Goal: Use online tool/utility: Utilize a website feature to perform a specific function

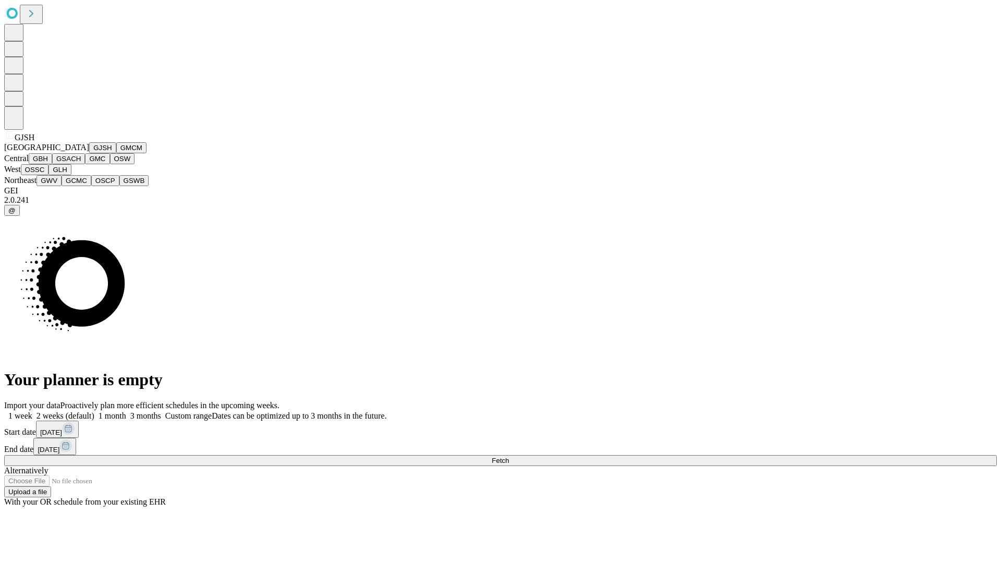
click at [89, 153] on button "GJSH" at bounding box center [102, 147] width 27 height 11
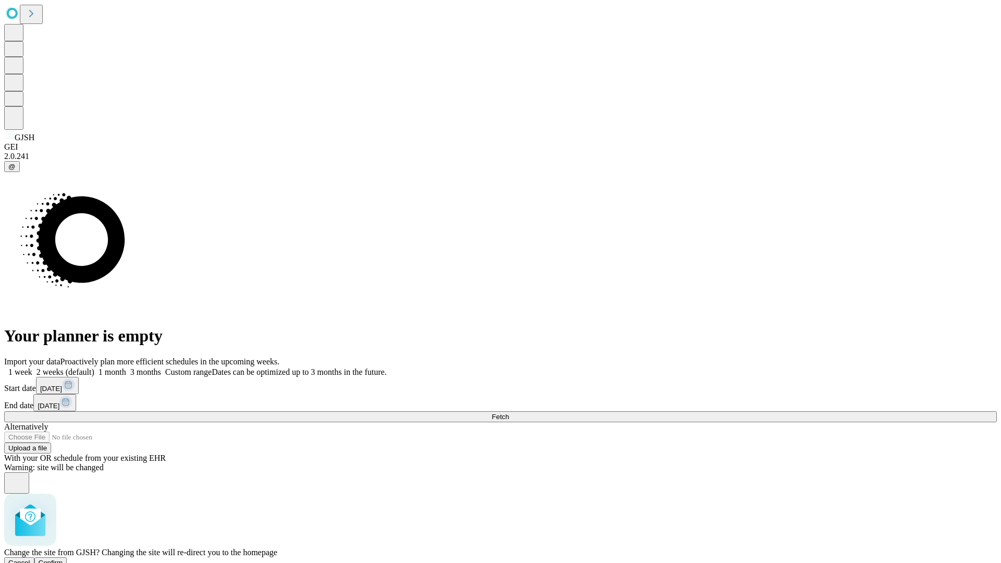
click at [63, 559] on span "Confirm" at bounding box center [51, 563] width 25 height 8
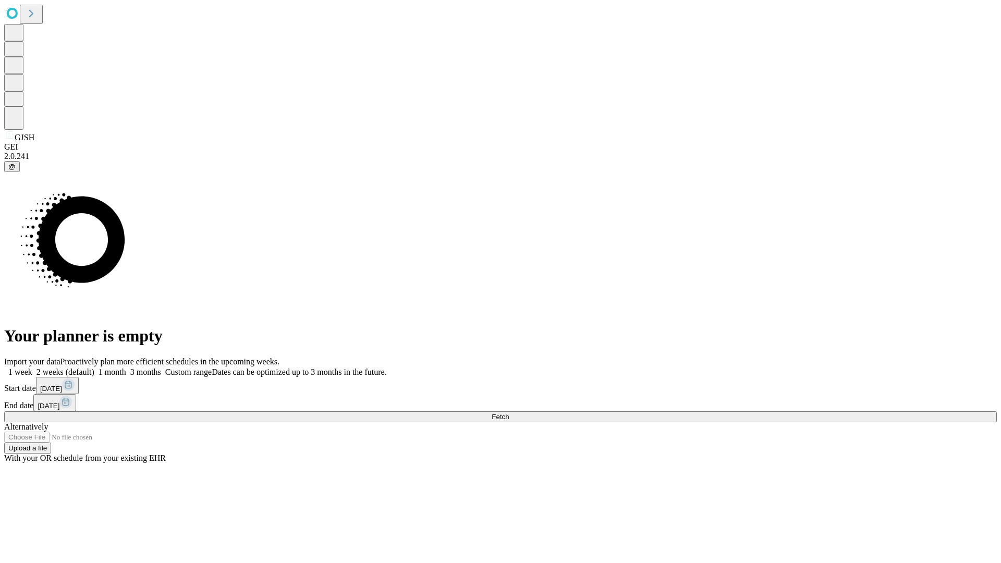
click at [126, 368] on label "1 month" at bounding box center [110, 372] width 32 height 9
click at [509, 413] on span "Fetch" at bounding box center [500, 417] width 17 height 8
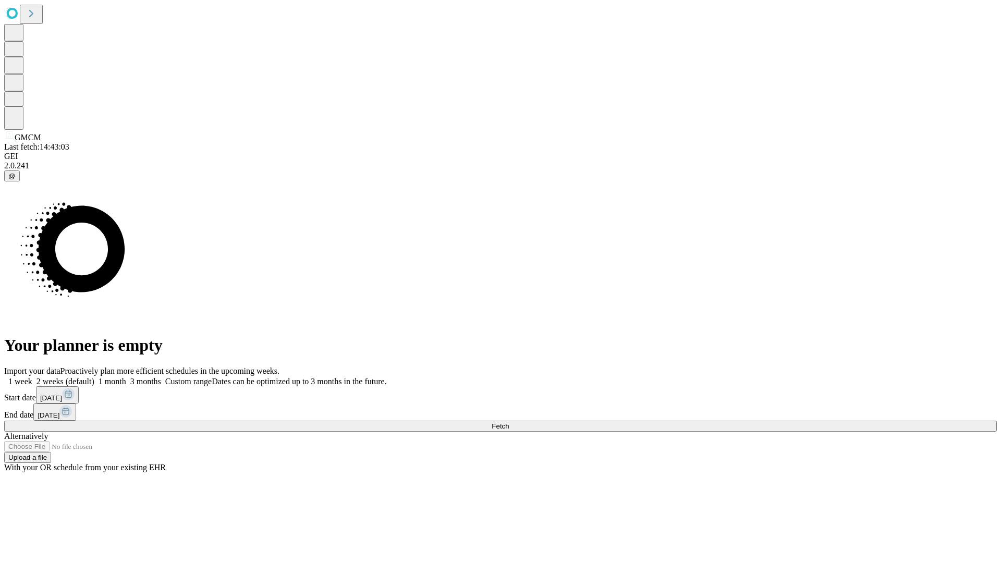
click at [126, 377] on label "1 month" at bounding box center [110, 381] width 32 height 9
click at [509, 422] on span "Fetch" at bounding box center [500, 426] width 17 height 8
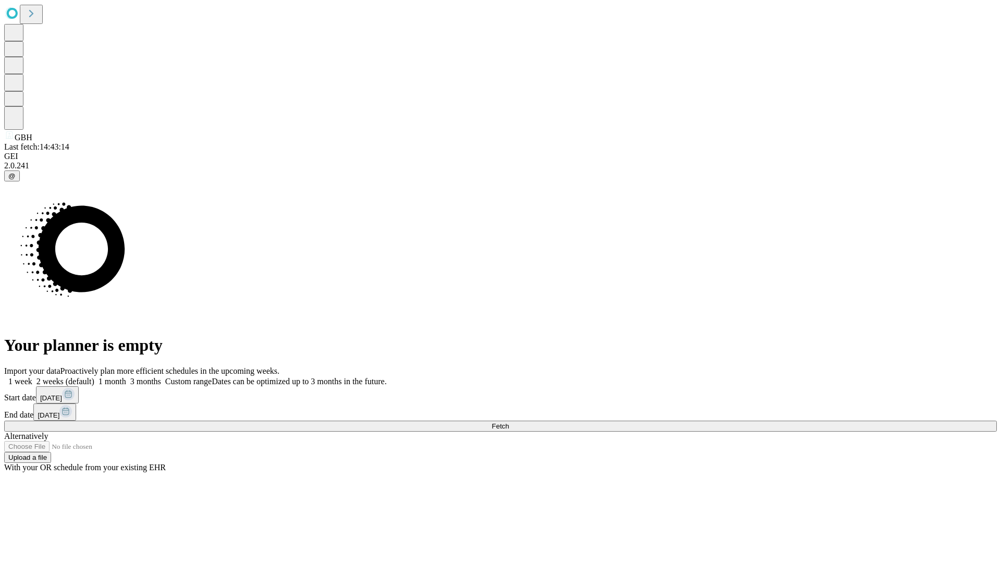
click at [126, 377] on label "1 month" at bounding box center [110, 381] width 32 height 9
click at [509, 422] on span "Fetch" at bounding box center [500, 426] width 17 height 8
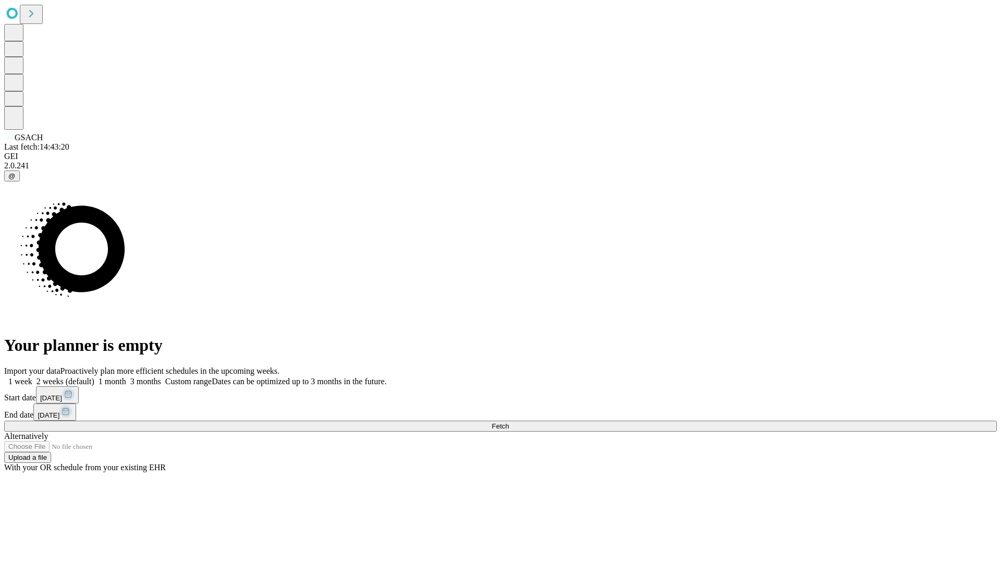
click at [126, 377] on label "1 month" at bounding box center [110, 381] width 32 height 9
click at [509, 422] on span "Fetch" at bounding box center [500, 426] width 17 height 8
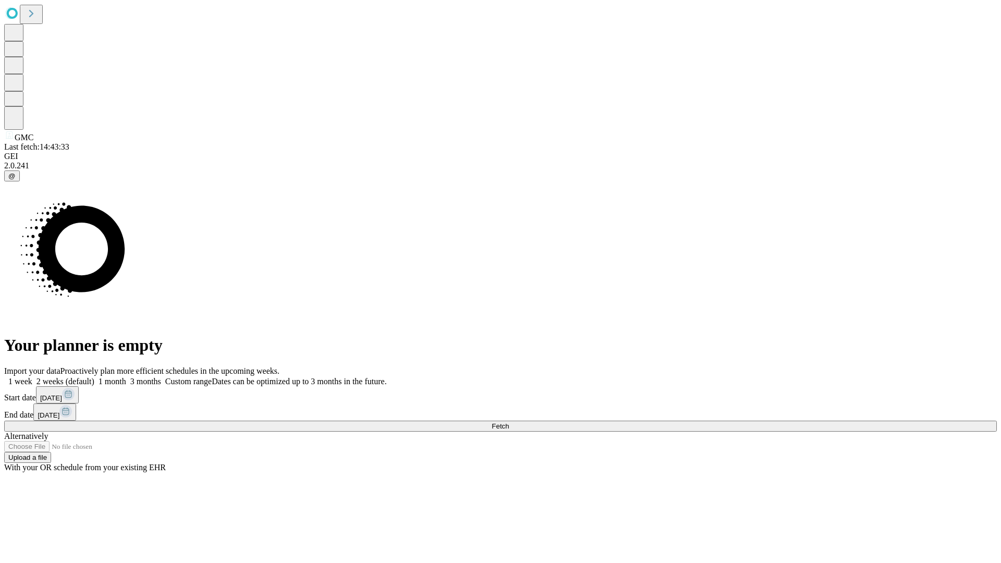
click at [509, 422] on span "Fetch" at bounding box center [500, 426] width 17 height 8
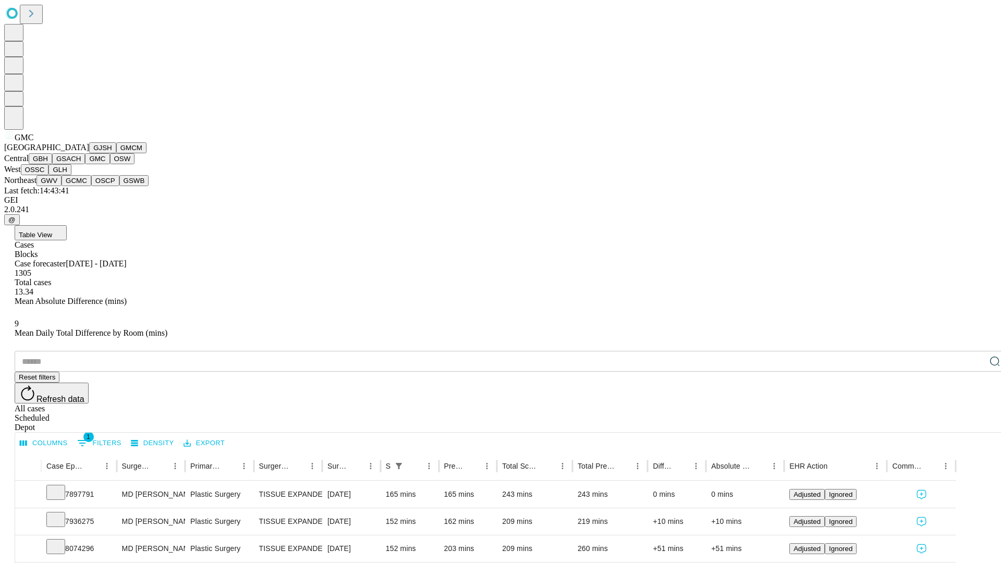
click at [110, 164] on button "OSW" at bounding box center [122, 158] width 25 height 11
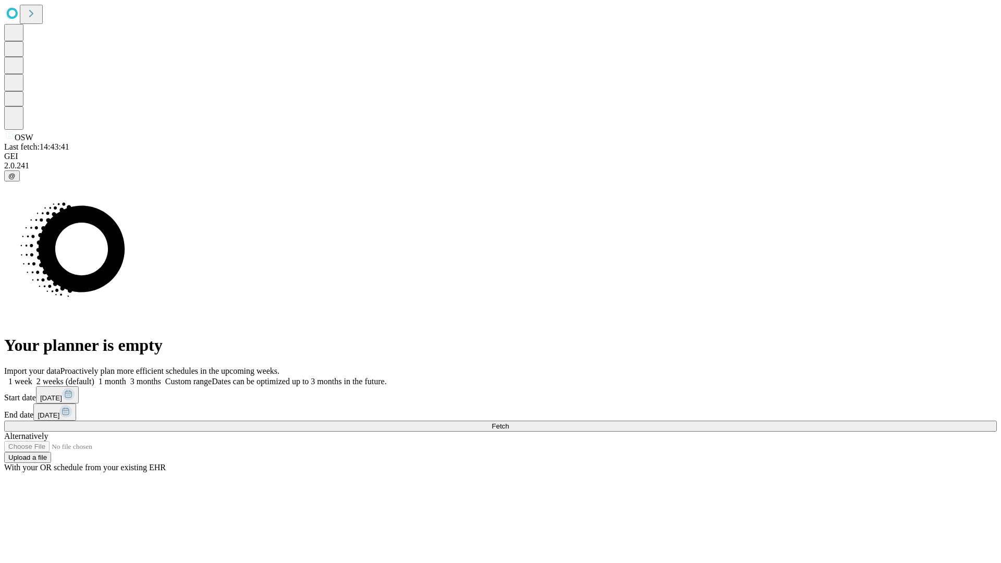
click at [126, 377] on label "1 month" at bounding box center [110, 381] width 32 height 9
click at [509, 422] on span "Fetch" at bounding box center [500, 426] width 17 height 8
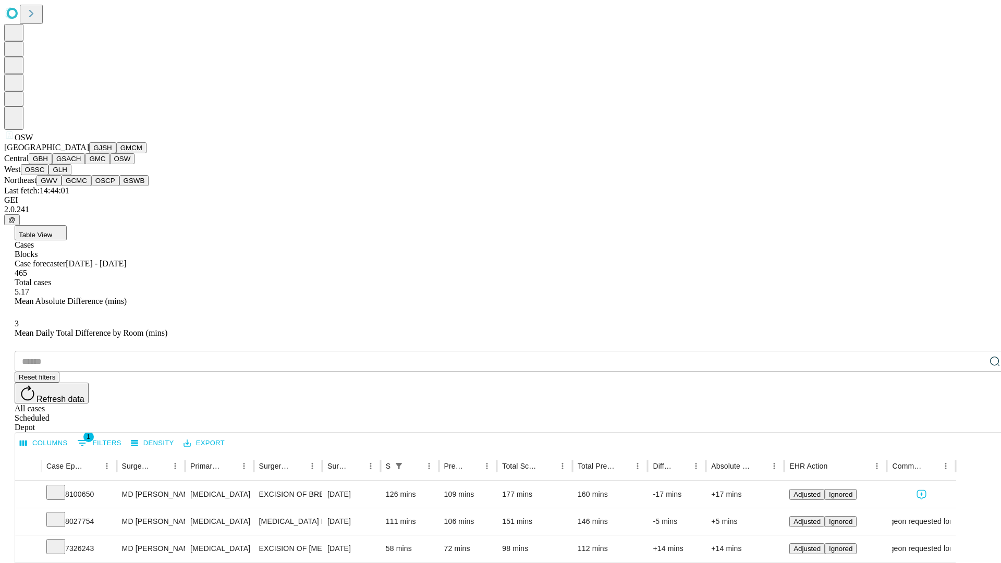
click at [49, 175] on button "OSSC" at bounding box center [35, 169] width 28 height 11
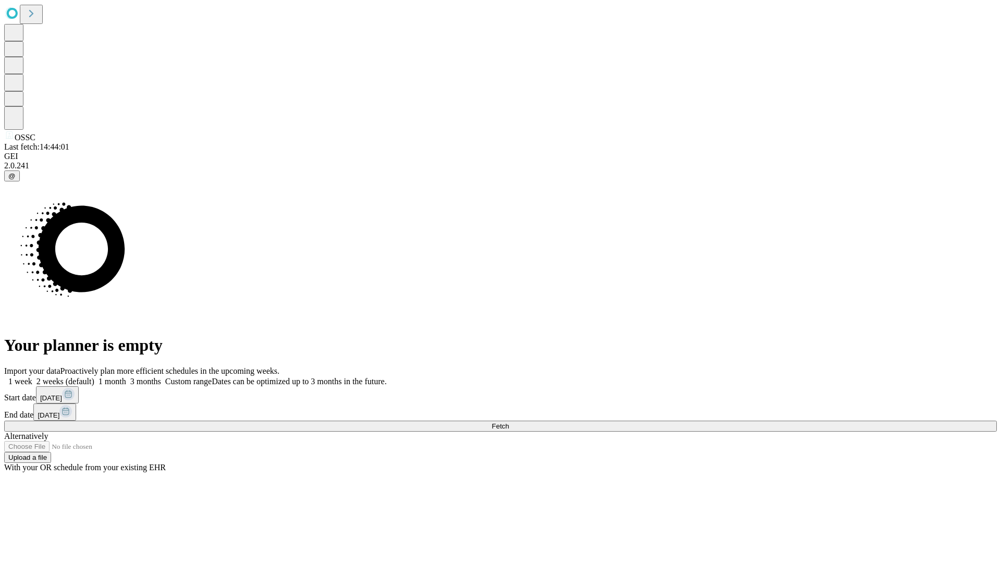
click at [126, 377] on label "1 month" at bounding box center [110, 381] width 32 height 9
click at [509, 422] on span "Fetch" at bounding box center [500, 426] width 17 height 8
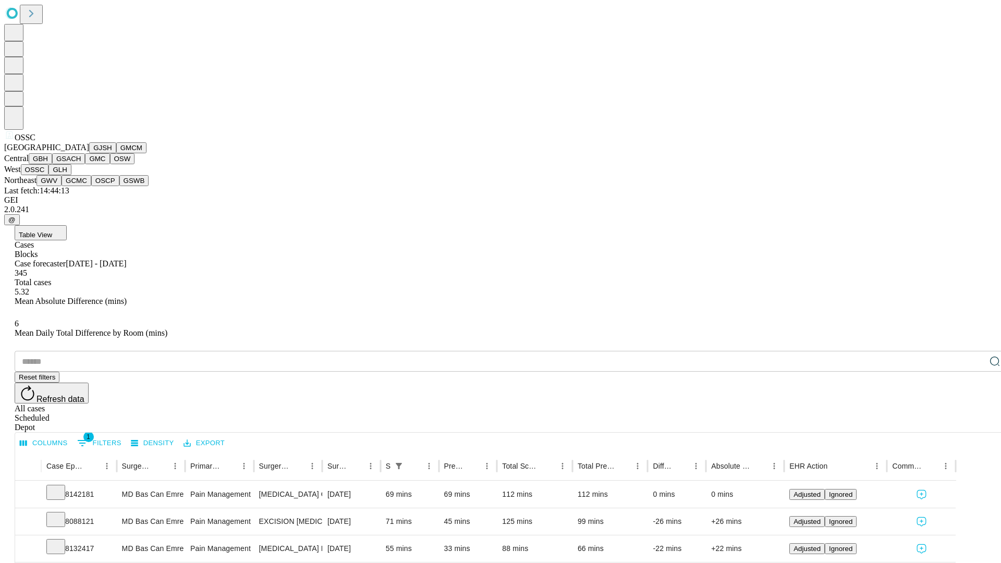
click at [71, 175] on button "GLH" at bounding box center [59, 169] width 22 height 11
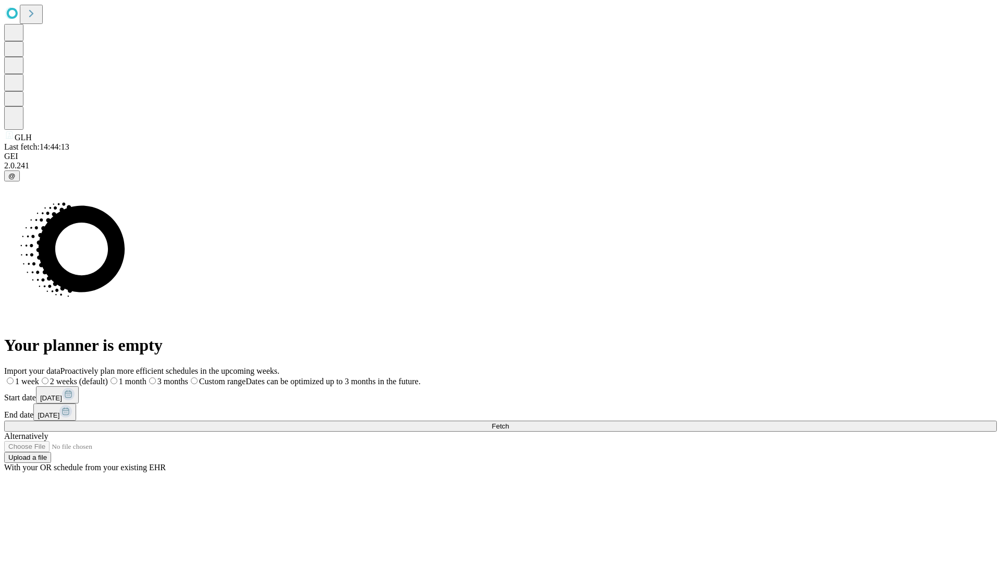
click at [147, 377] on label "1 month" at bounding box center [127, 381] width 39 height 9
click at [509, 422] on span "Fetch" at bounding box center [500, 426] width 17 height 8
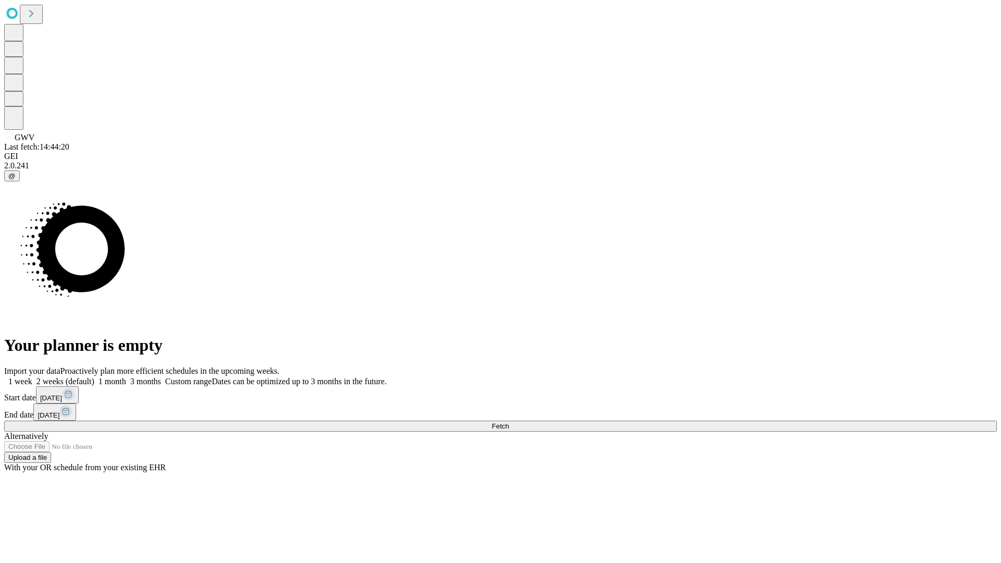
click at [126, 377] on label "1 month" at bounding box center [110, 381] width 32 height 9
click at [509, 422] on span "Fetch" at bounding box center [500, 426] width 17 height 8
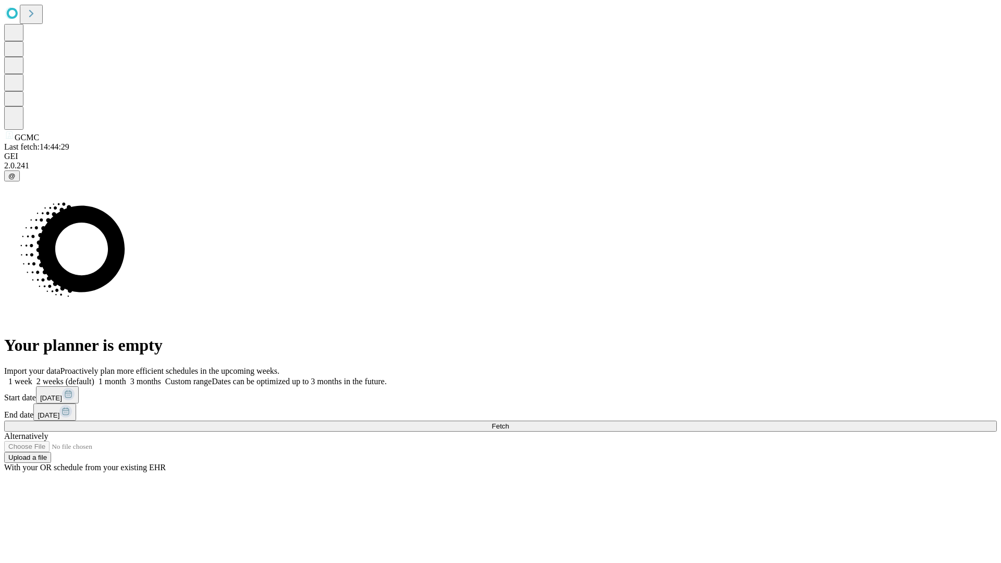
click at [126, 377] on label "1 month" at bounding box center [110, 381] width 32 height 9
click at [509, 422] on span "Fetch" at bounding box center [500, 426] width 17 height 8
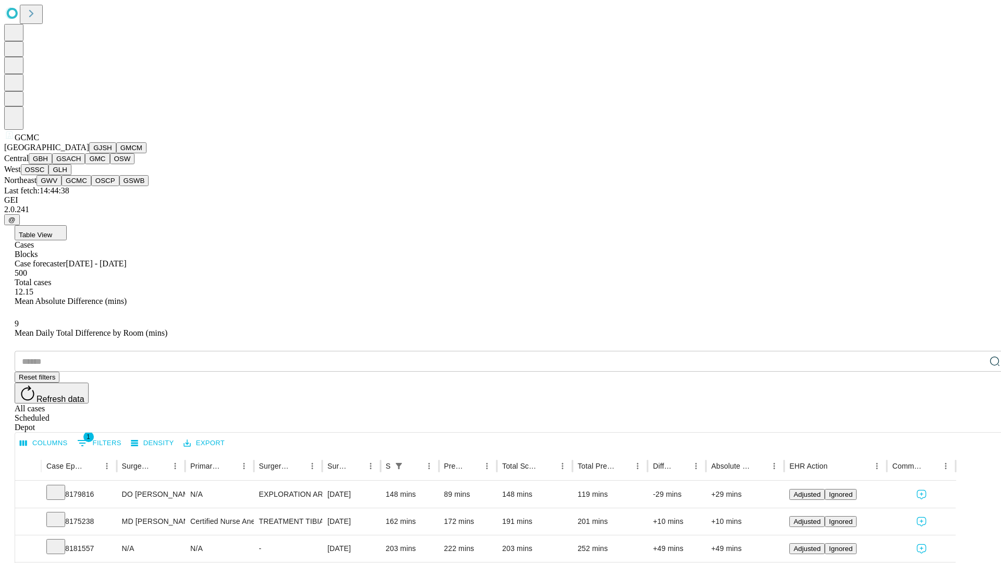
click at [91, 186] on button "OSCP" at bounding box center [105, 180] width 28 height 11
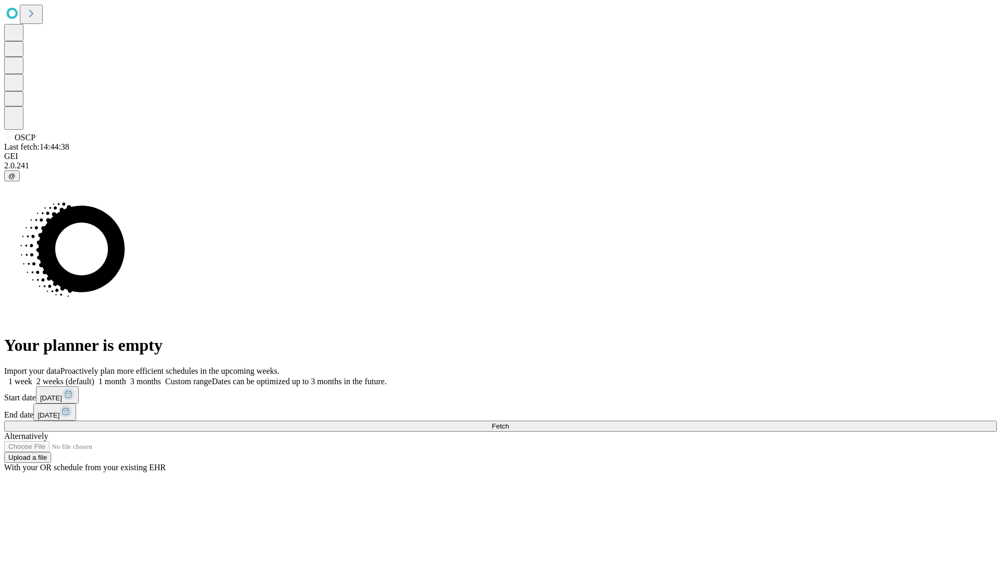
click at [126, 377] on label "1 month" at bounding box center [110, 381] width 32 height 9
click at [509, 422] on span "Fetch" at bounding box center [500, 426] width 17 height 8
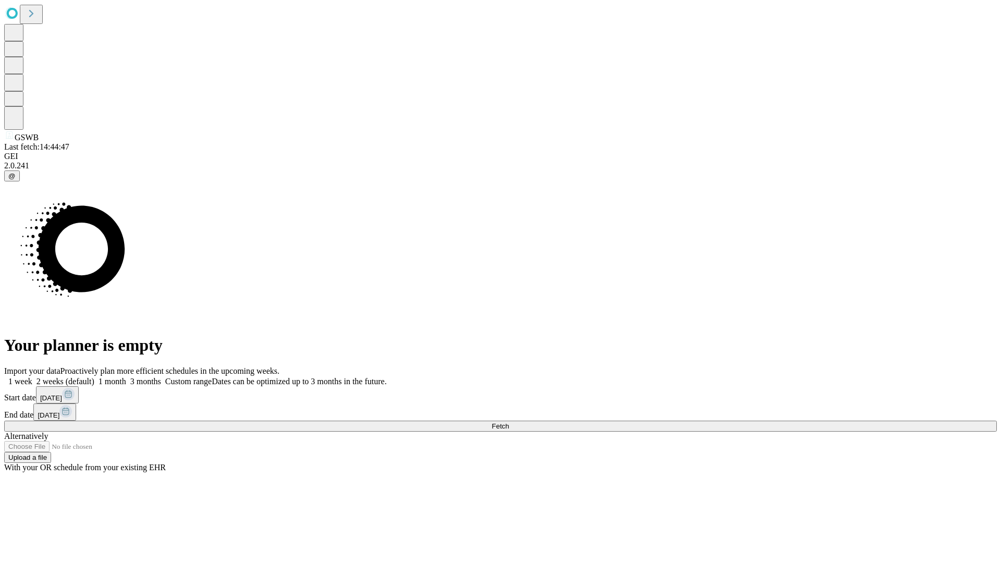
click at [126, 377] on label "1 month" at bounding box center [110, 381] width 32 height 9
click at [509, 422] on span "Fetch" at bounding box center [500, 426] width 17 height 8
